Goal: Transaction & Acquisition: Purchase product/service

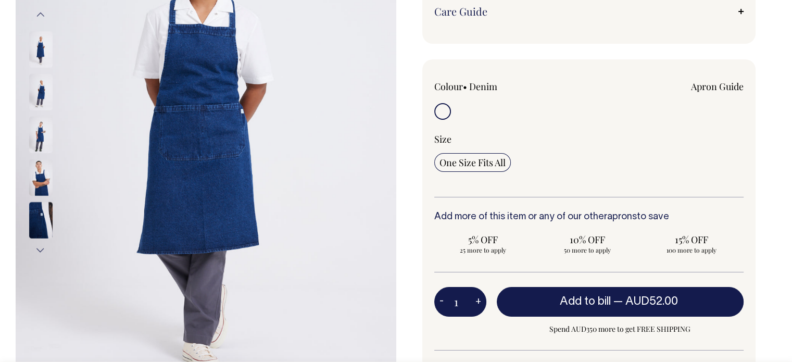
scroll to position [208, 0]
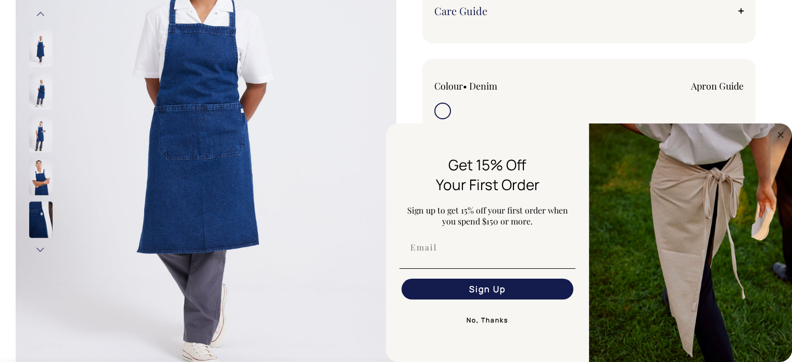
click at [487, 321] on button "No, Thanks" at bounding box center [487, 320] width 176 height 21
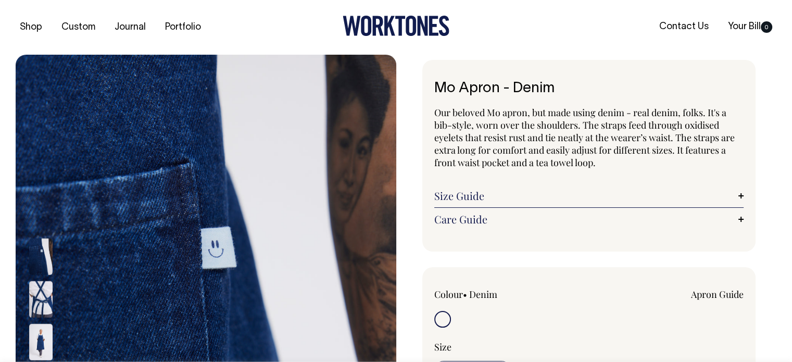
scroll to position [0, 0]
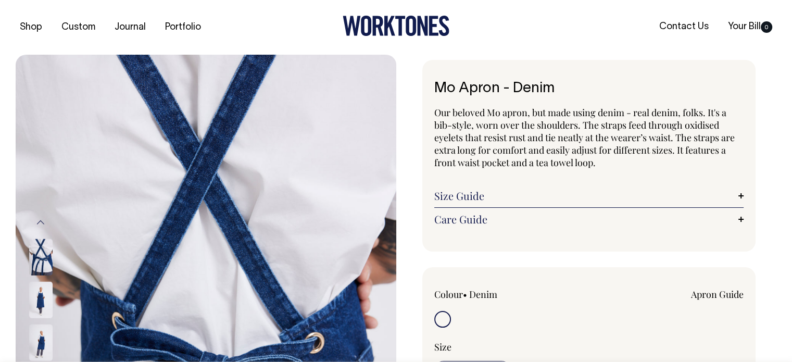
click at [44, 297] on img at bounding box center [40, 300] width 23 height 36
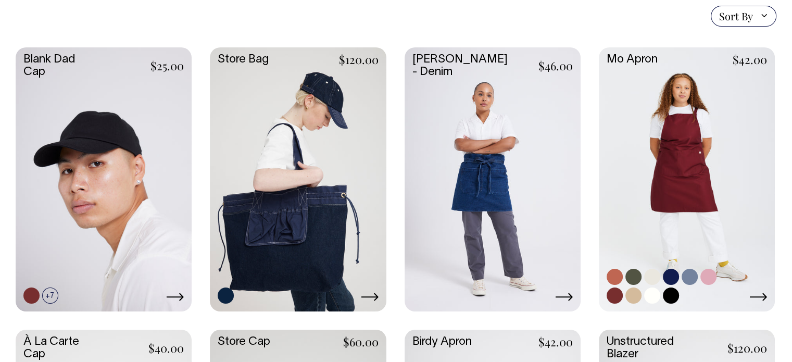
scroll to position [260, 0]
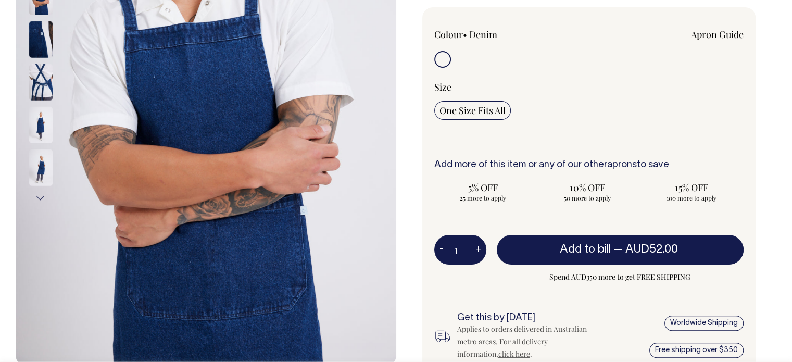
scroll to position [260, 0]
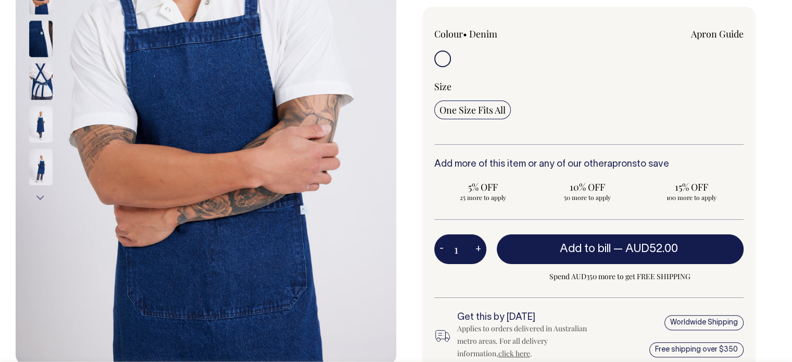
click at [39, 119] on img at bounding box center [40, 124] width 23 height 36
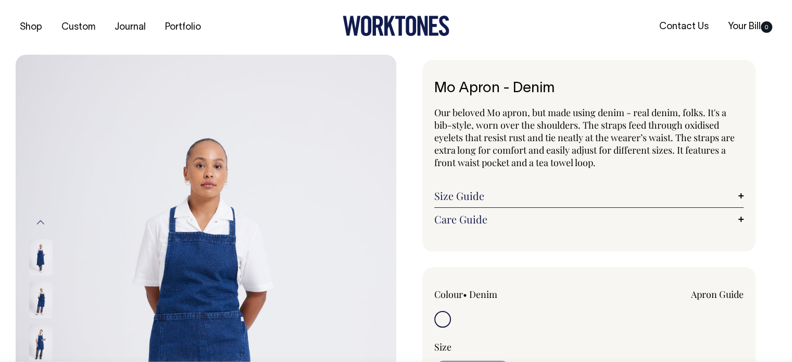
scroll to position [0, 0]
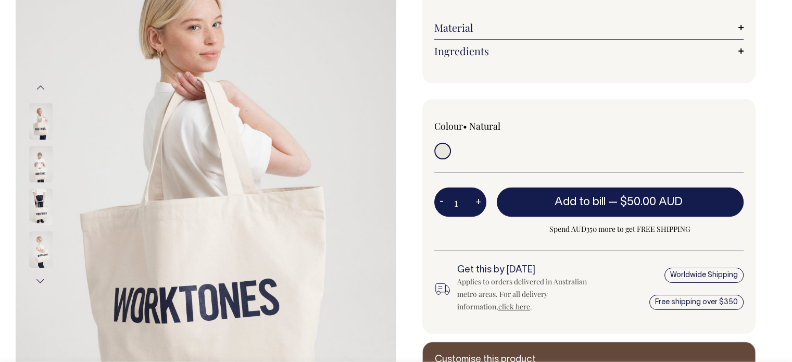
scroll to position [156, 0]
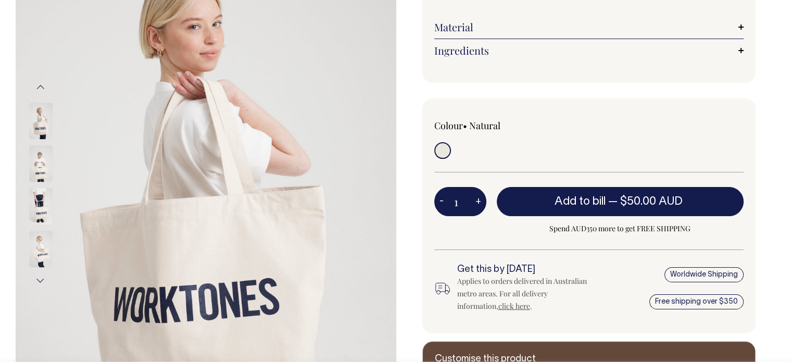
click at [39, 244] on img at bounding box center [40, 249] width 23 height 36
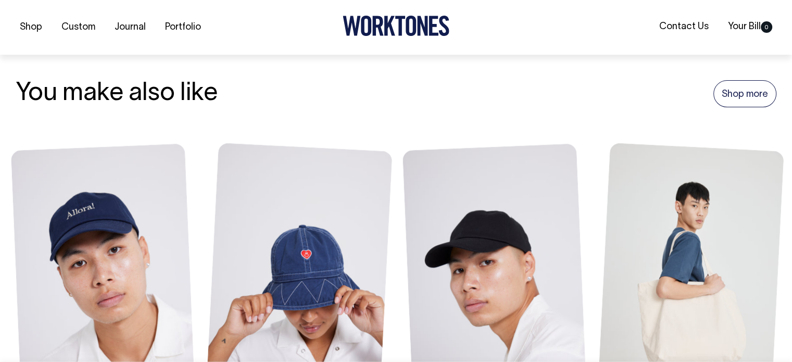
scroll to position [625, 0]
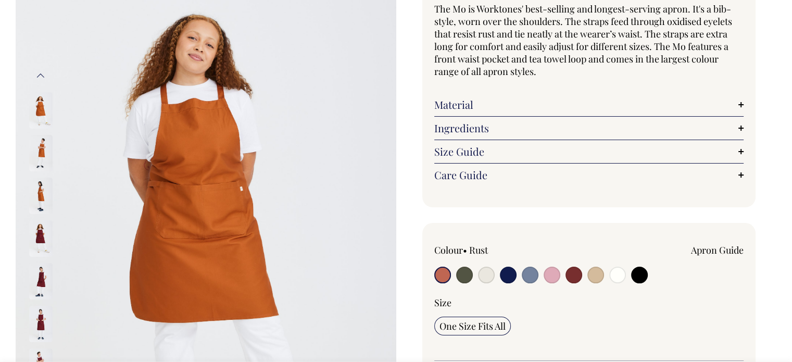
scroll to position [104, 0]
click at [594, 276] on input "radio" at bounding box center [595, 274] width 17 height 17
radio input "true"
select select "Khaki"
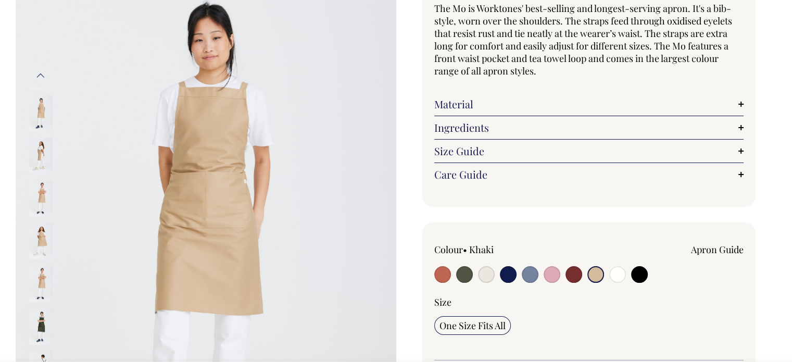
click at [535, 276] on input "radio" at bounding box center [530, 274] width 17 height 17
radio input "true"
select select "Blue/Grey"
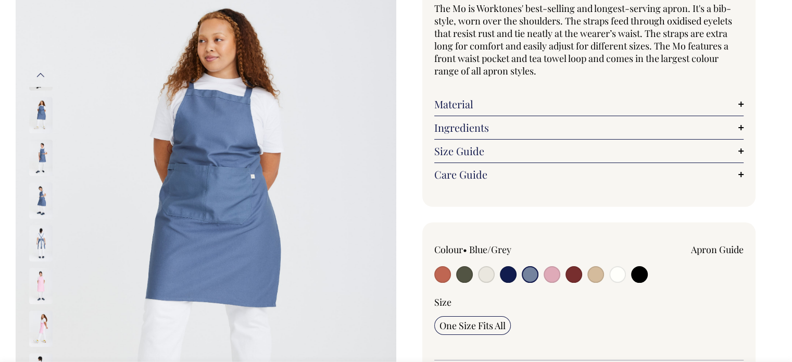
click at [483, 274] on input "radio" at bounding box center [486, 274] width 17 height 17
radio input "true"
select select "Natural"
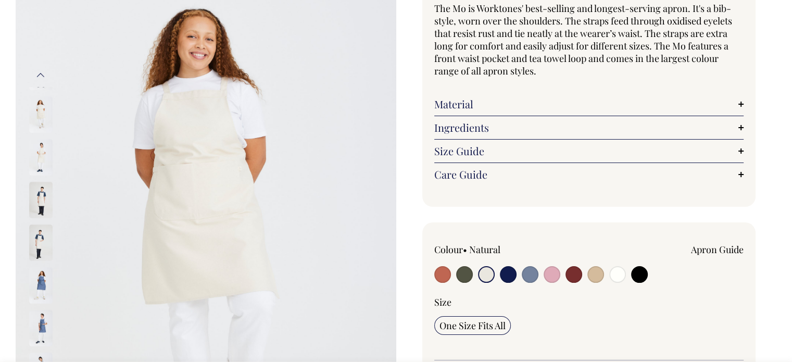
click at [478, 276] on input "radio" at bounding box center [486, 274] width 17 height 17
click at [464, 276] on input "radio" at bounding box center [464, 274] width 17 height 17
radio input "true"
select select "Olive"
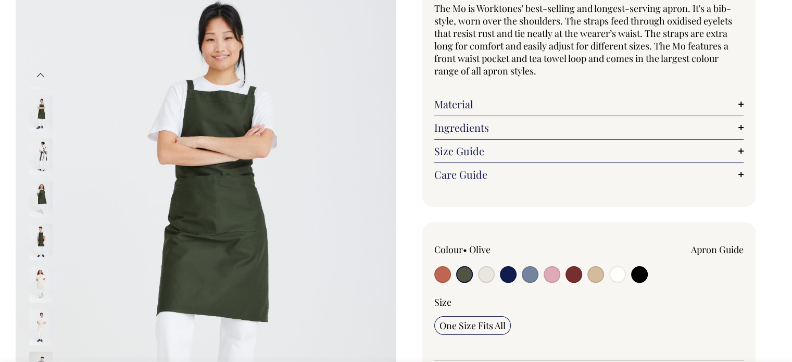
click at [616, 275] on input "radio" at bounding box center [617, 274] width 17 height 17
radio input "true"
select select "Off-White"
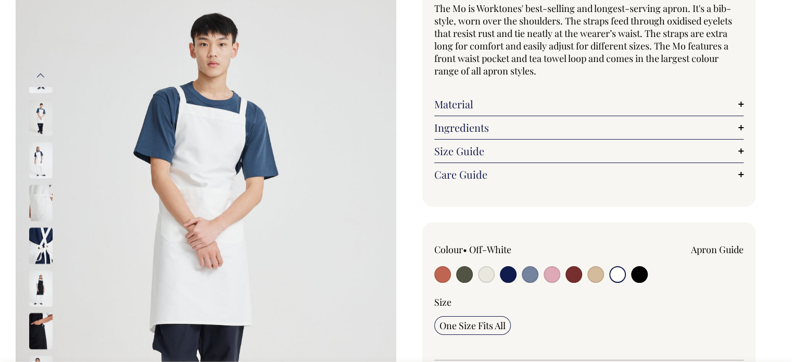
click at [596, 275] on input "radio" at bounding box center [595, 274] width 17 height 17
radio input "true"
select select "Khaki"
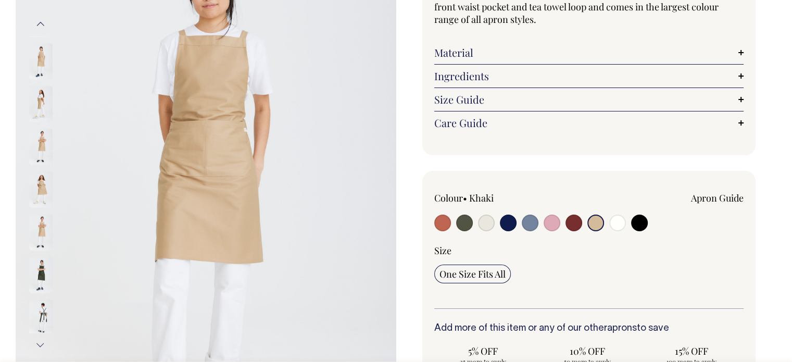
scroll to position [156, 0]
